Goal: Find contact information: Find contact information

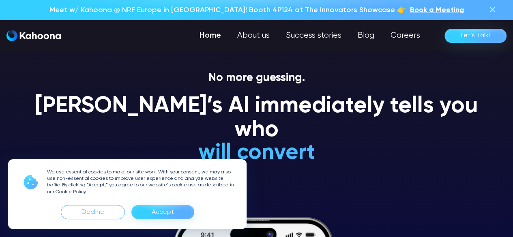
click at [171, 215] on div "Accept" at bounding box center [163, 212] width 22 height 13
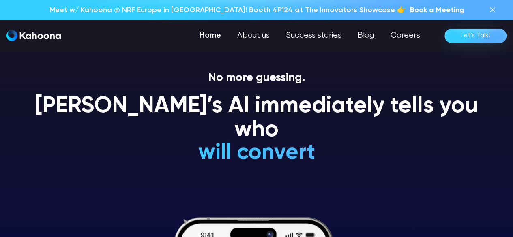
click at [469, 30] on div "Let’s Talk!" at bounding box center [476, 35] width 30 height 13
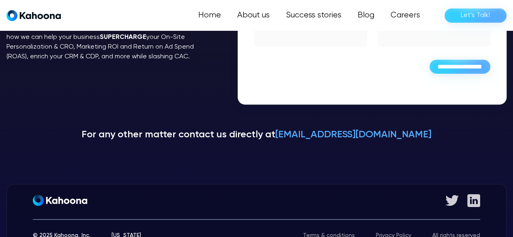
scroll to position [219, 0]
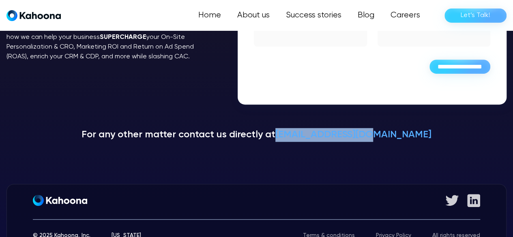
drag, startPoint x: 408, startPoint y: 133, endPoint x: 307, endPoint y: 137, distance: 101.1
click at [307, 137] on p "For any other matter contact us directly at Contact@Kahoona.io" at bounding box center [256, 135] width 500 height 14
copy link "Contact@Kahoona.io"
